Goal: Communication & Community: Answer question/provide support

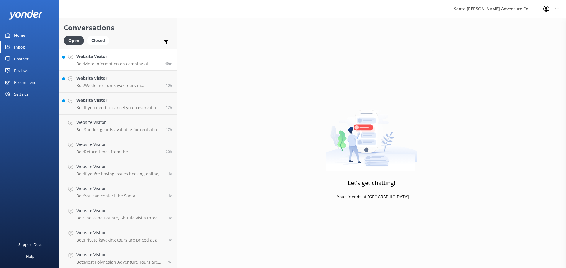
click at [95, 60] on div "Website Visitor Bot: More information on camping at [GEOGRAPHIC_DATA][PERSON_NA…" at bounding box center [118, 59] width 84 height 13
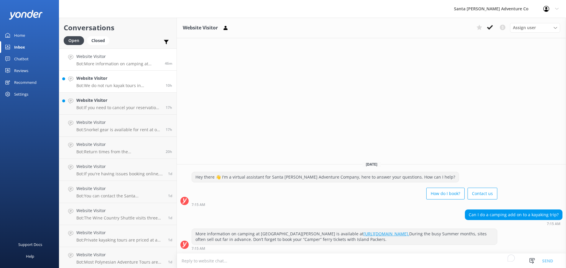
click at [96, 82] on div "Website Visitor Bot: We do not run kayak tours in [GEOGRAPHIC_DATA]. The best w…" at bounding box center [118, 81] width 85 height 13
click at [95, 99] on h4 "Website Visitor" at bounding box center [118, 100] width 85 height 6
